Goal: Information Seeking & Learning: Learn about a topic

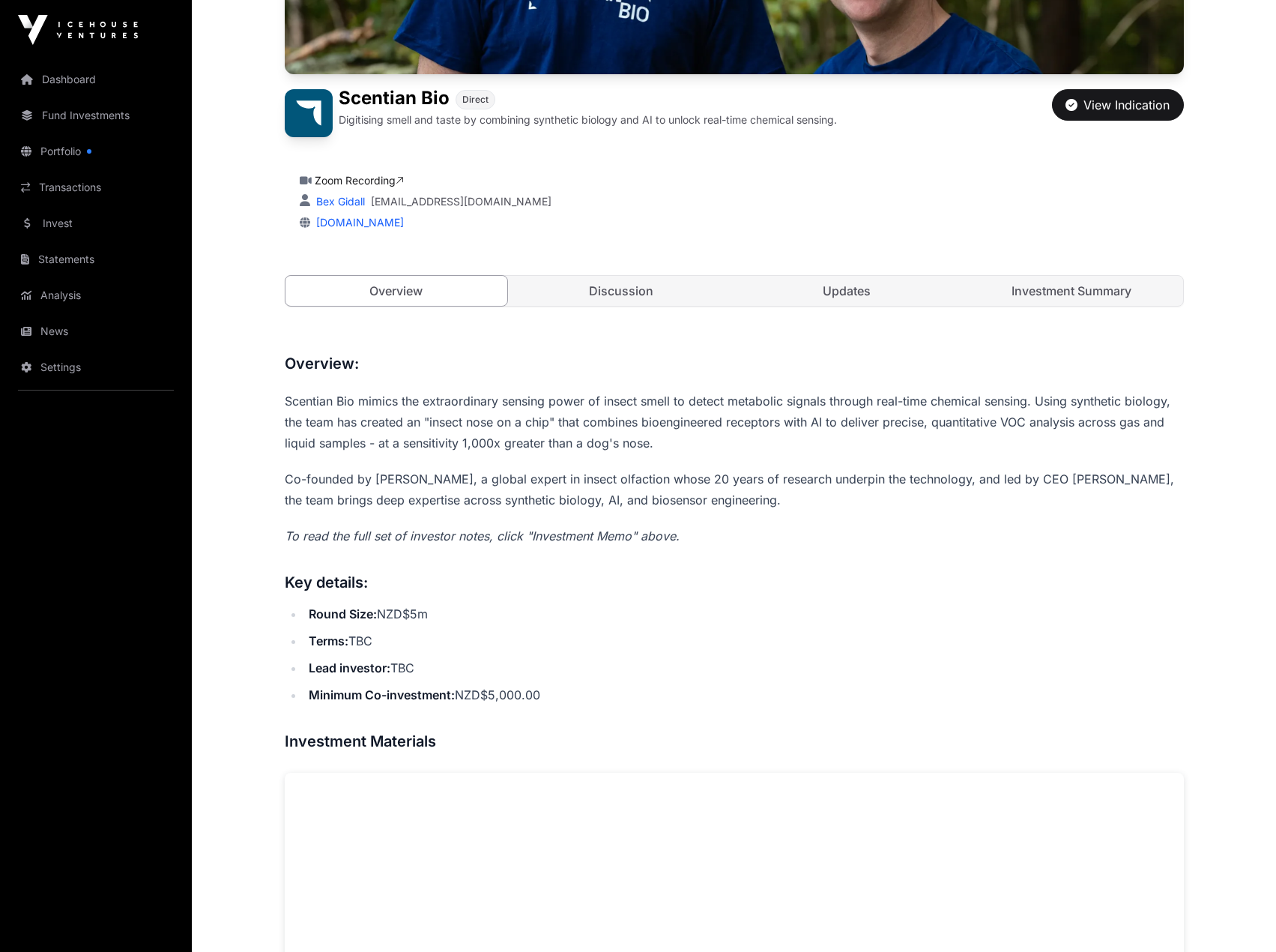
scroll to position [329, 0]
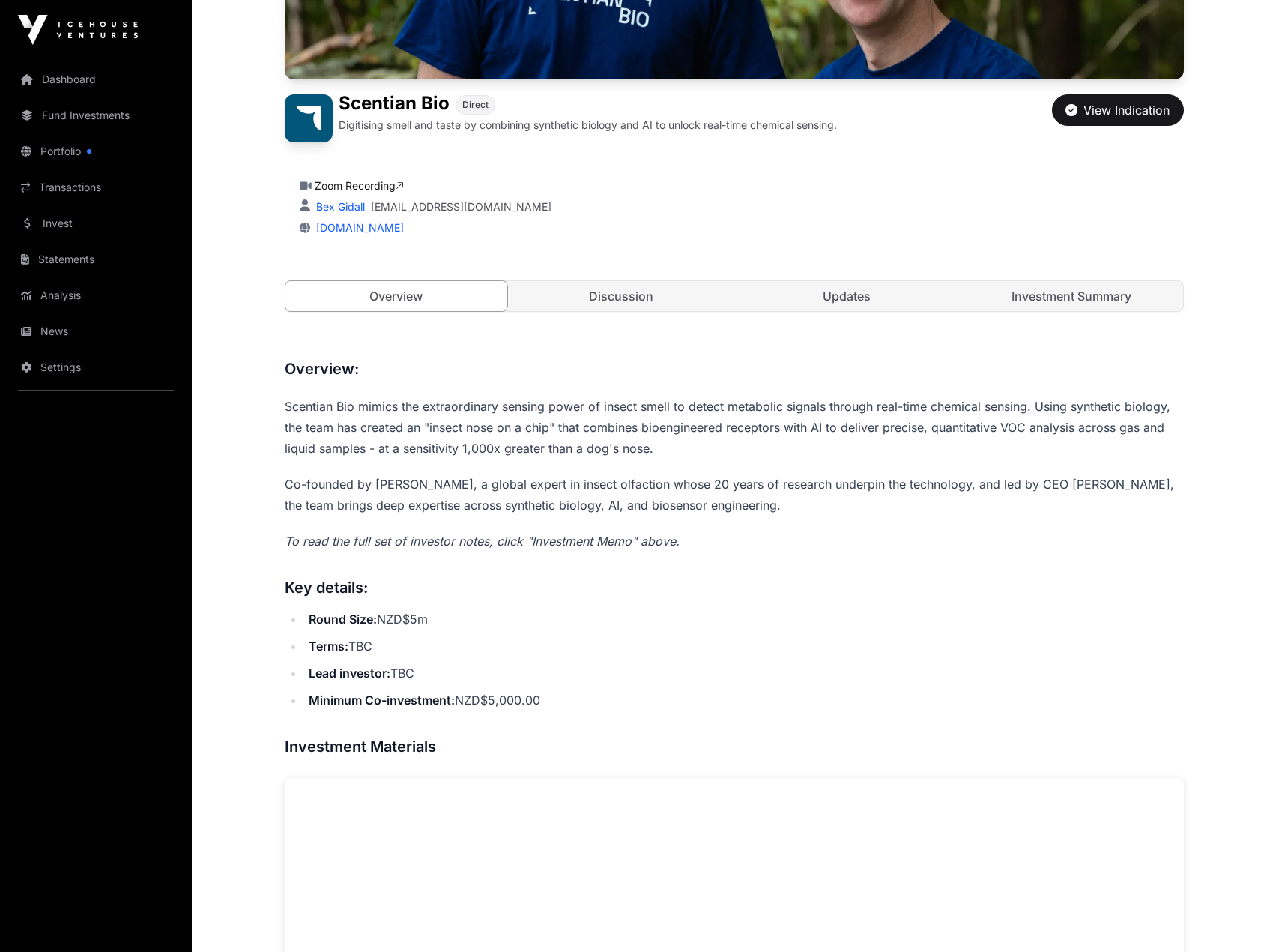
click at [889, 293] on link "Updates" at bounding box center [847, 295] width 222 height 30
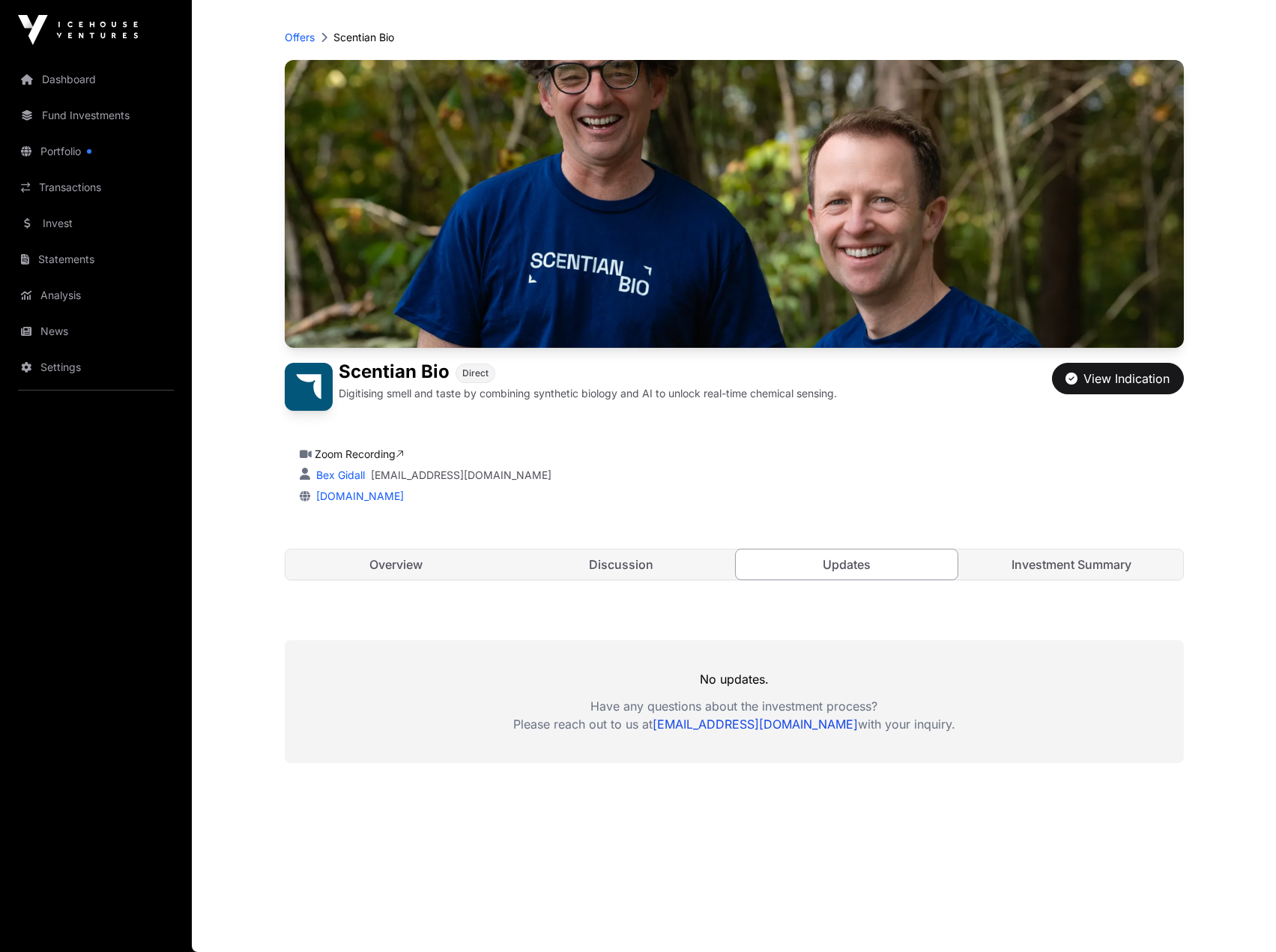
scroll to position [61, 0]
click at [1062, 573] on link "Investment Summary" at bounding box center [1072, 564] width 222 height 30
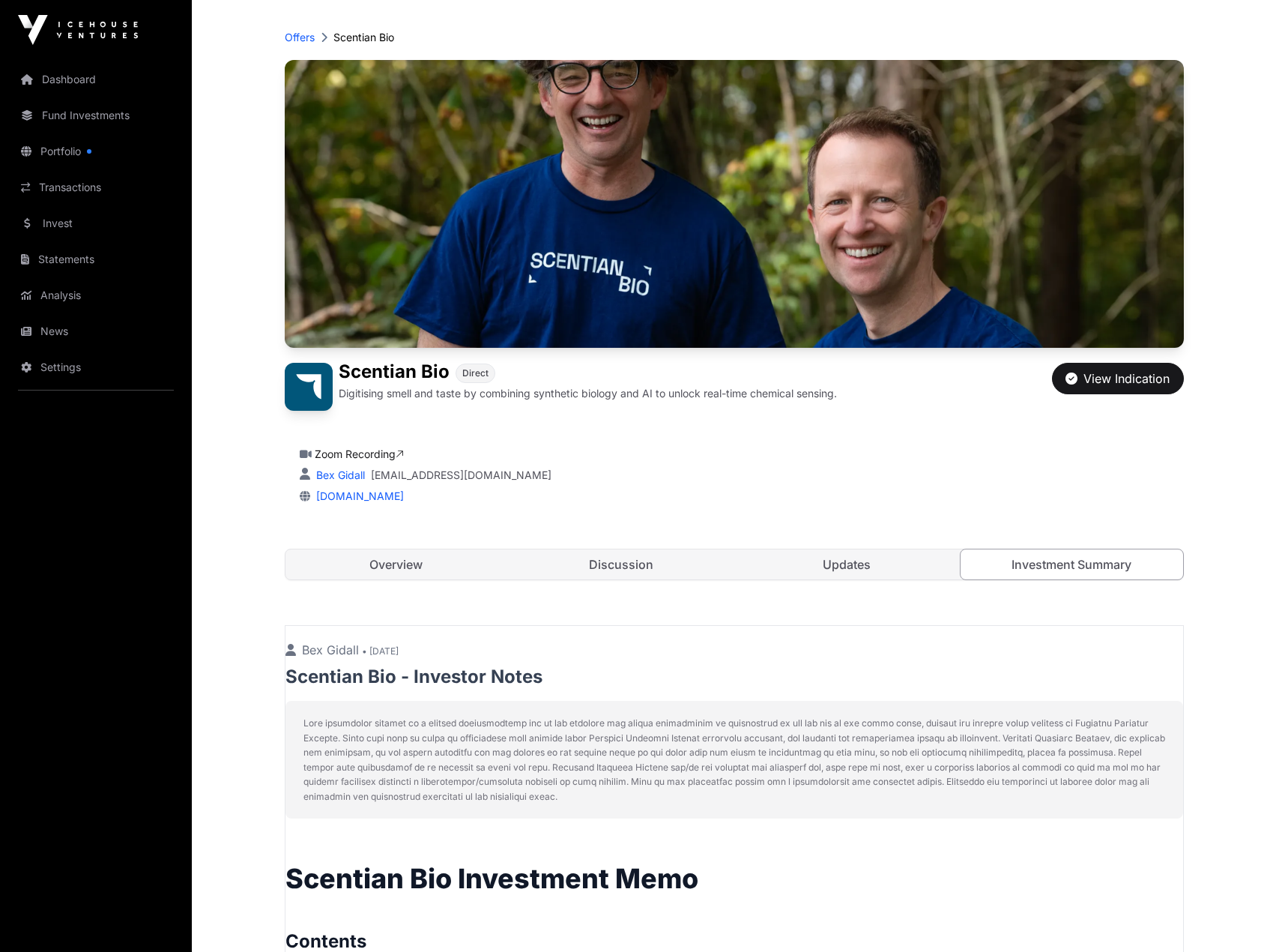
click at [619, 562] on link "Discussion" at bounding box center [621, 564] width 222 height 30
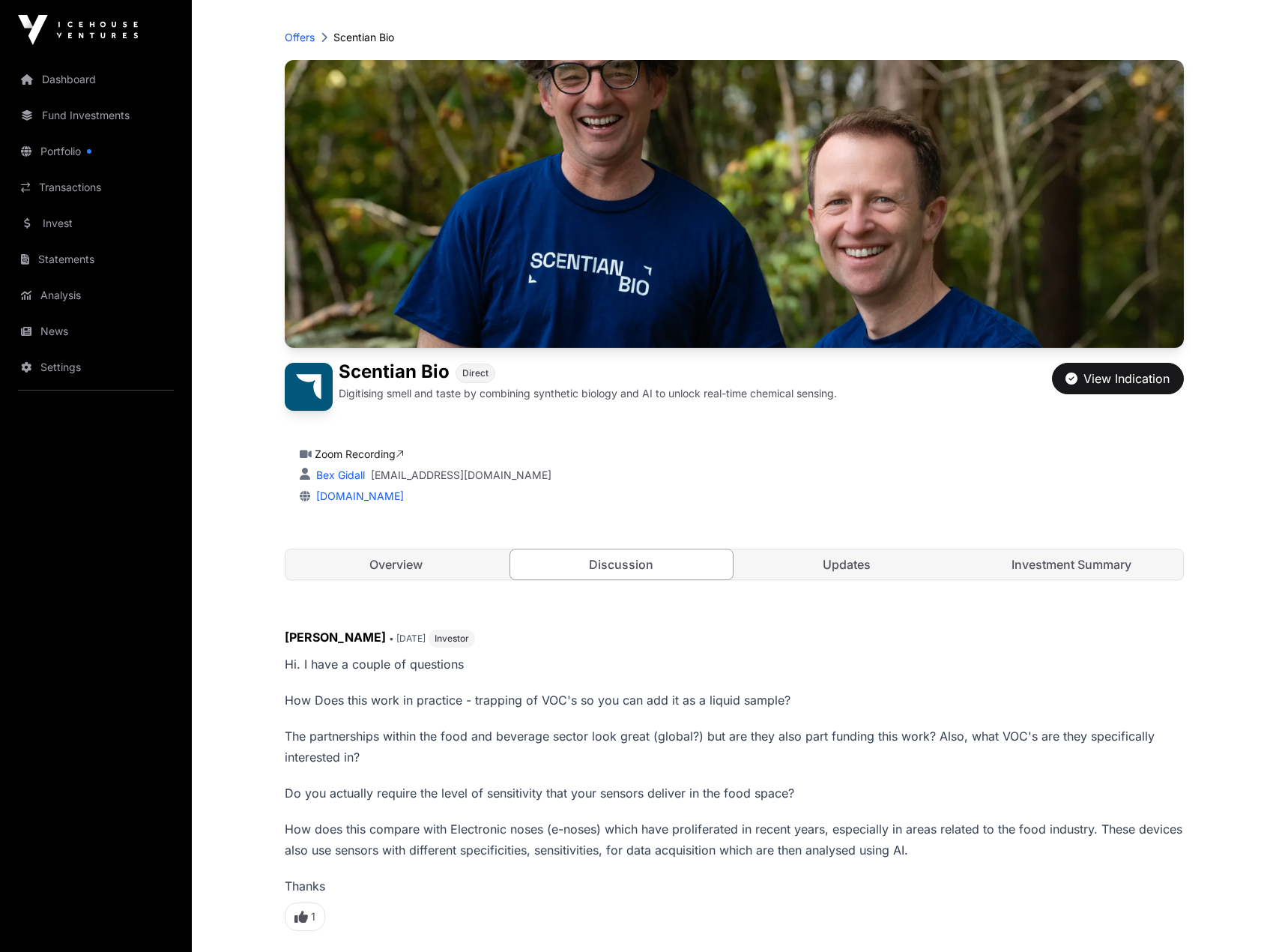
click at [1098, 563] on link "Investment Summary" at bounding box center [1072, 564] width 222 height 30
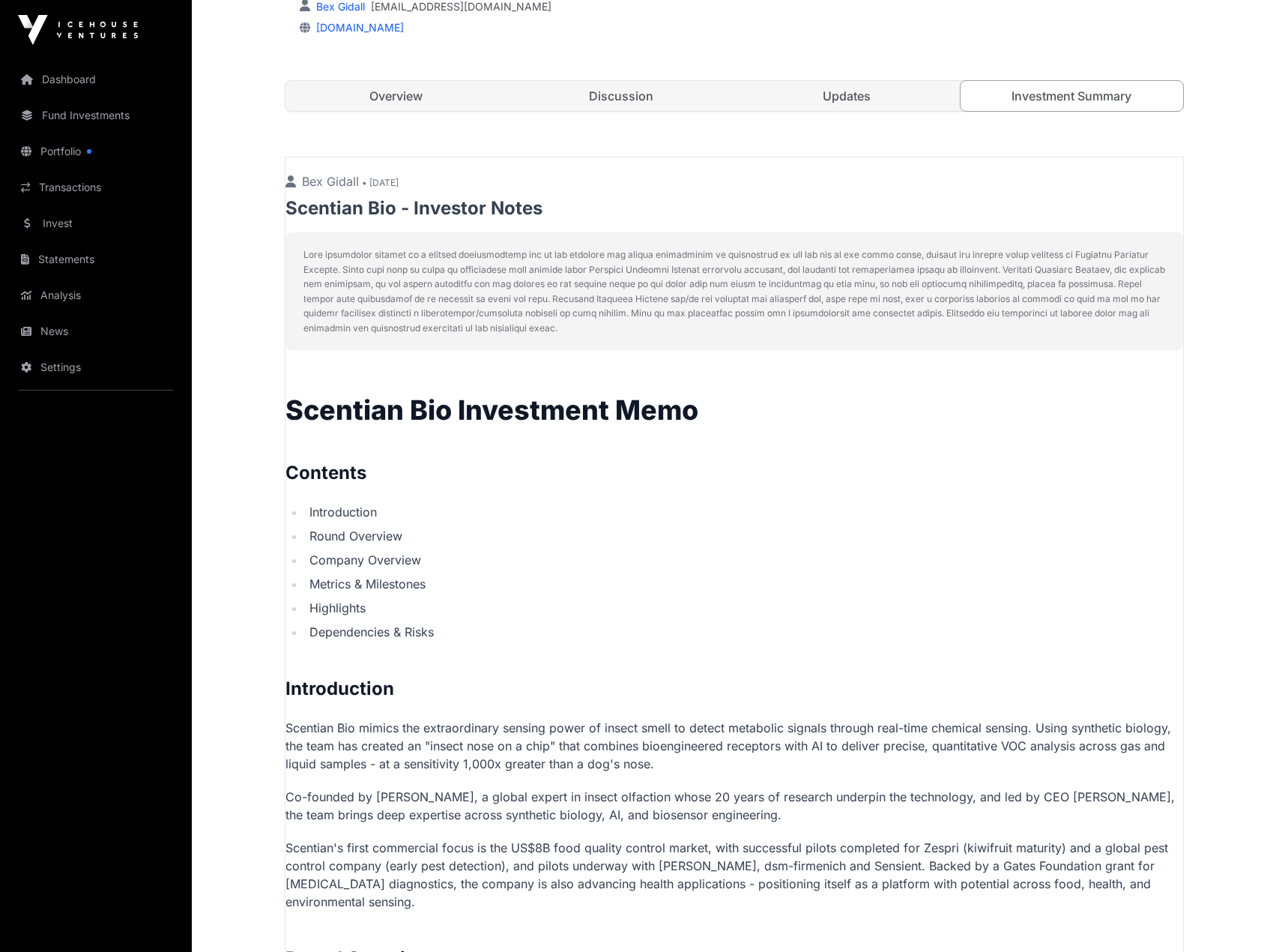
scroll to position [660, 0]
